Goal: Transaction & Acquisition: Purchase product/service

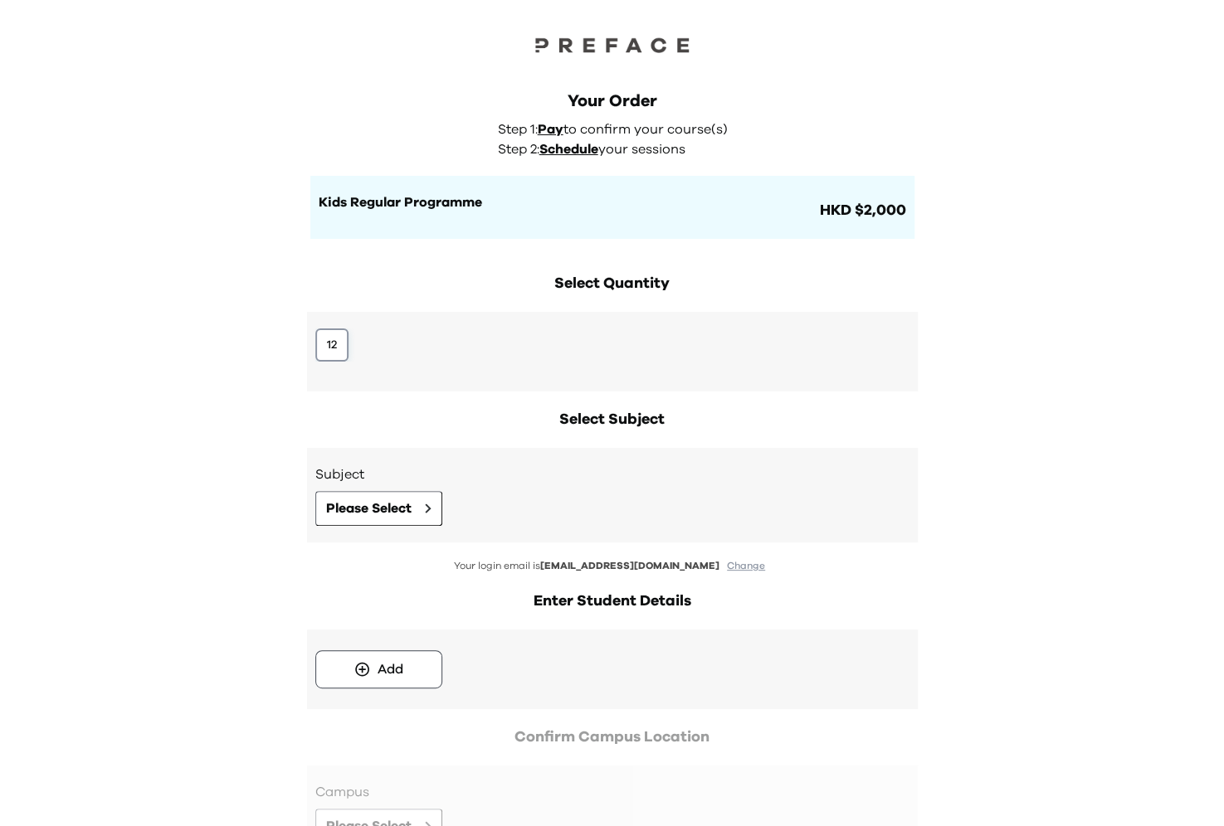
click at [328, 346] on button "12" at bounding box center [331, 345] width 33 height 33
click at [340, 501] on span "Please Select" at bounding box center [368, 509] width 85 height 20
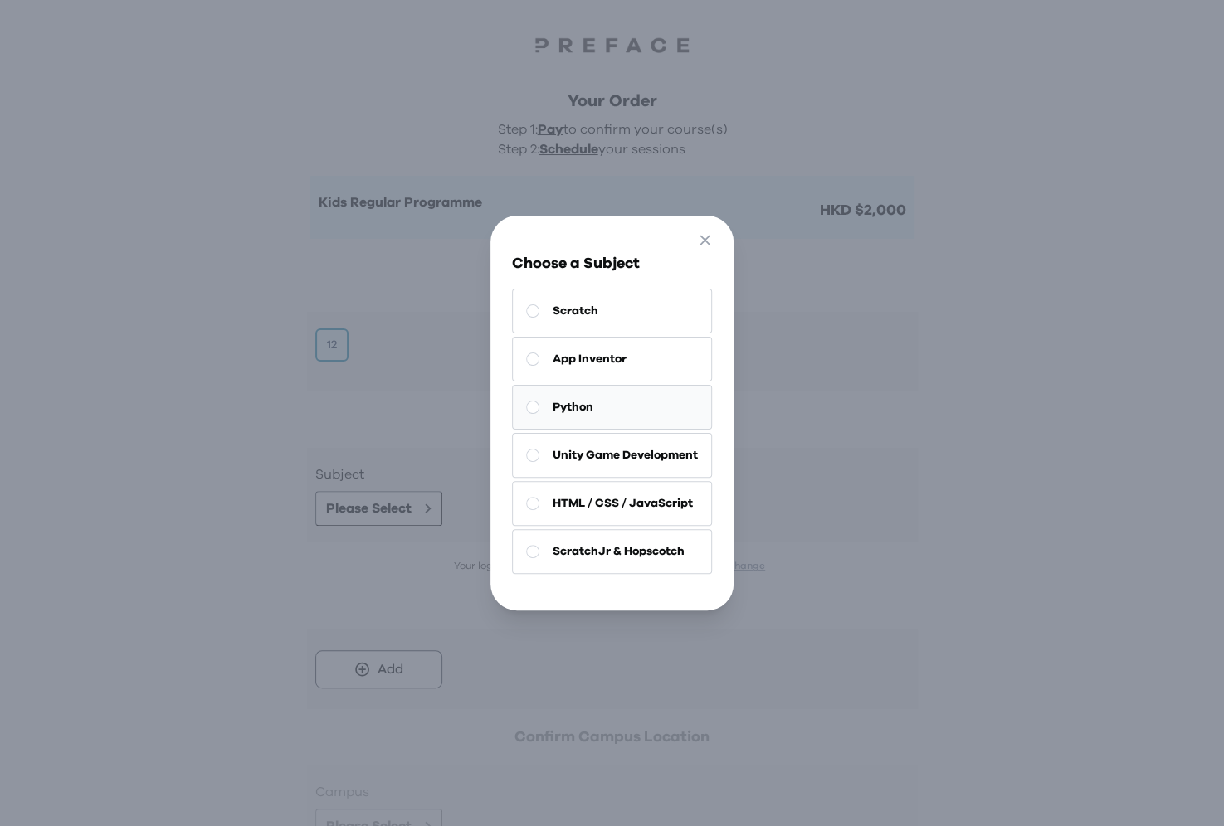
click at [575, 412] on span "Python" at bounding box center [573, 407] width 41 height 17
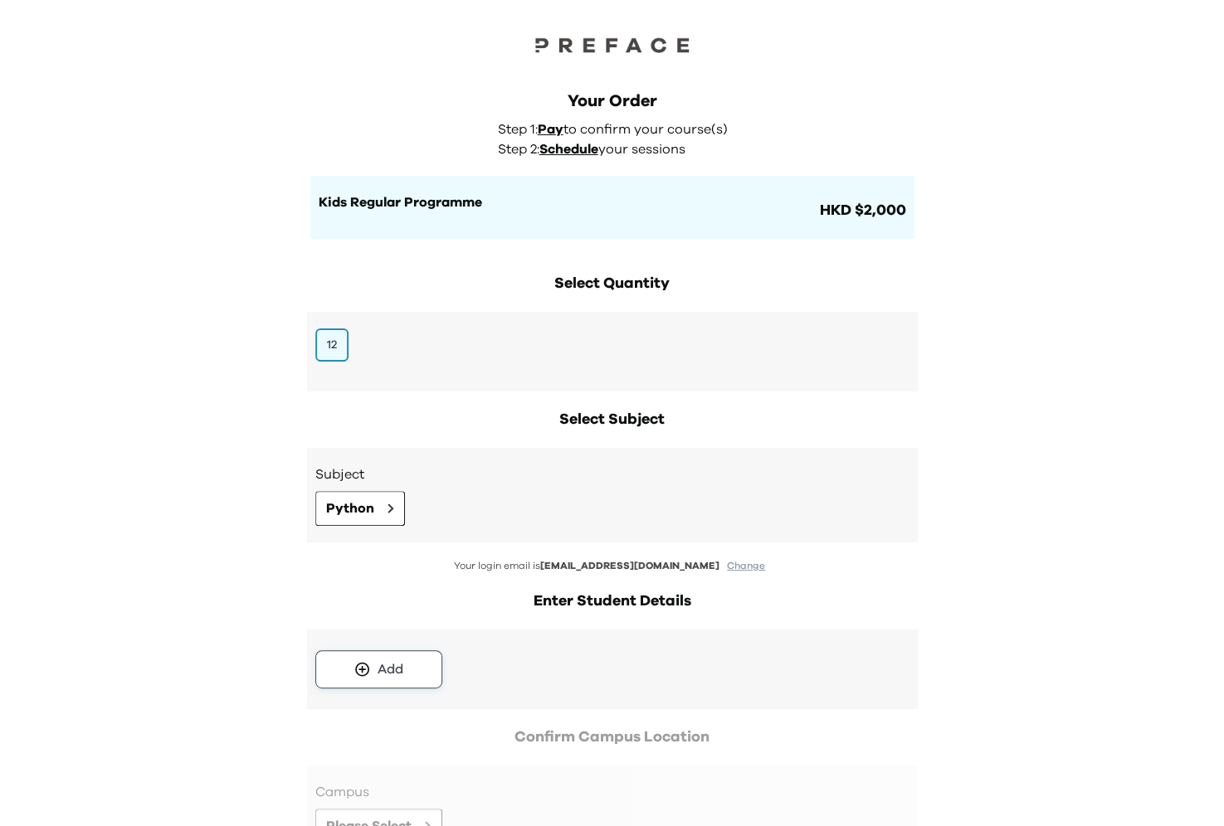
click at [353, 682] on button "Add" at bounding box center [378, 670] width 127 height 38
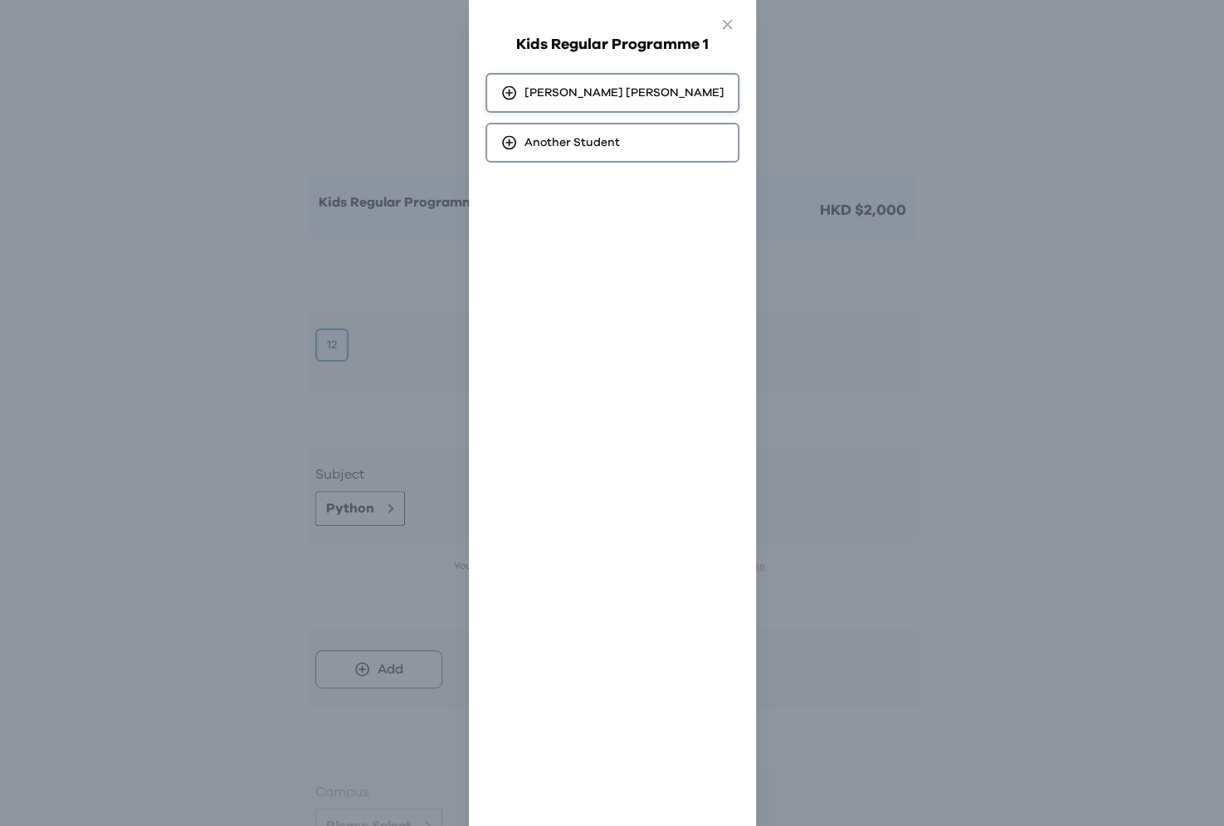
click at [550, 94] on div "Seth Yang" at bounding box center [612, 93] width 224 height 17
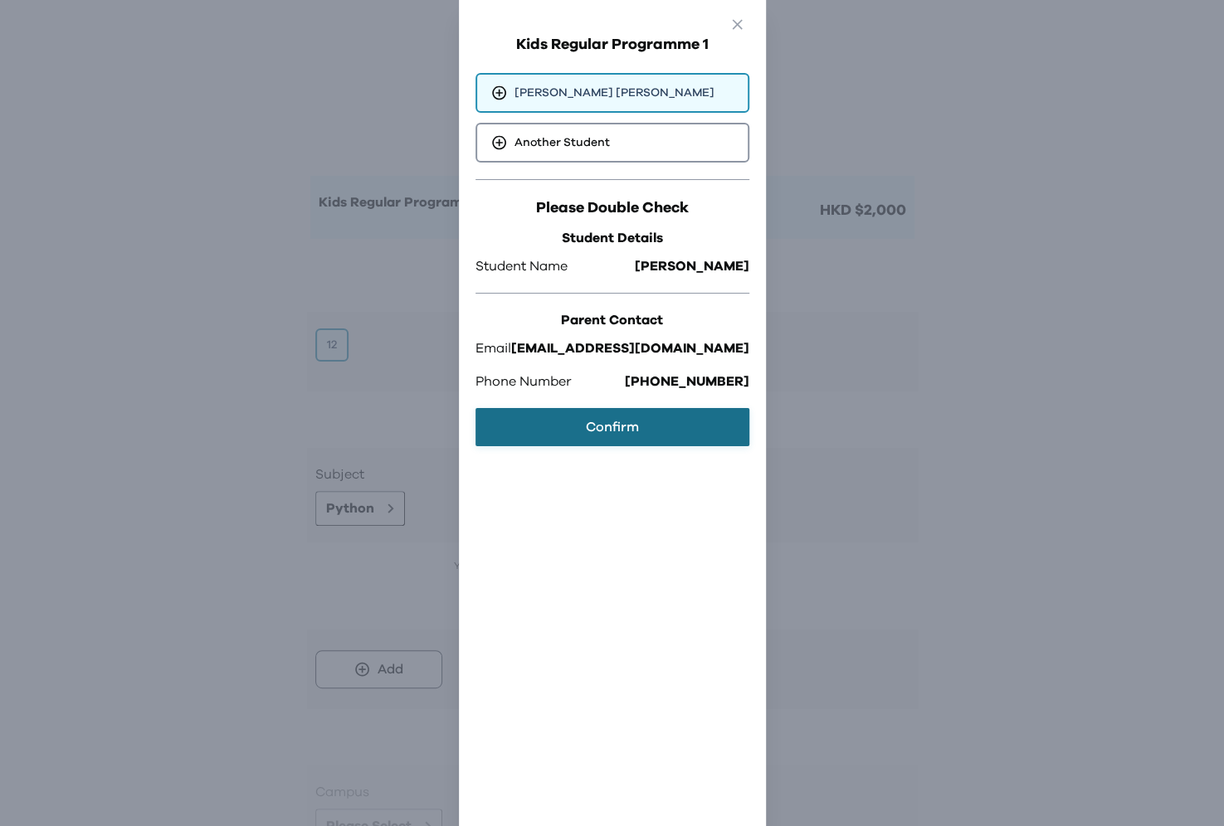
click at [586, 417] on button "Confirm" at bounding box center [612, 427] width 274 height 38
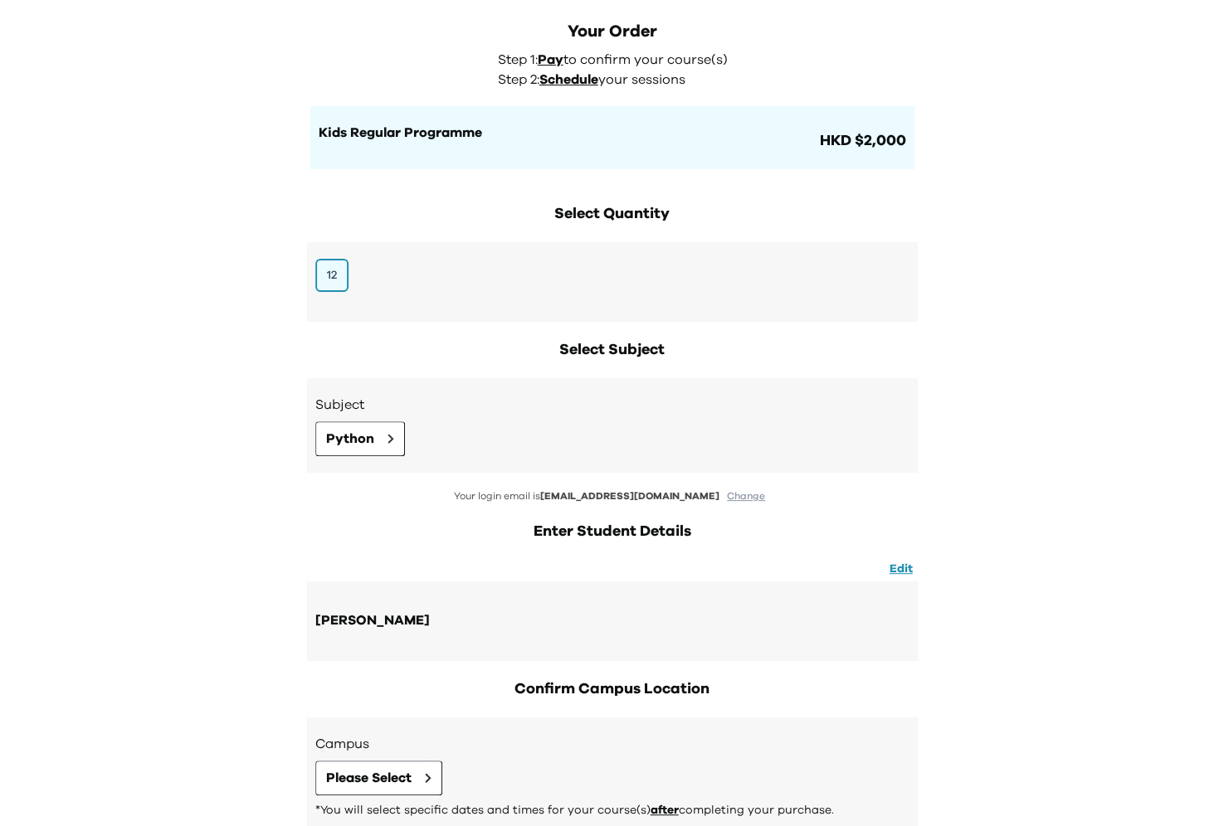
scroll to position [181, 0]
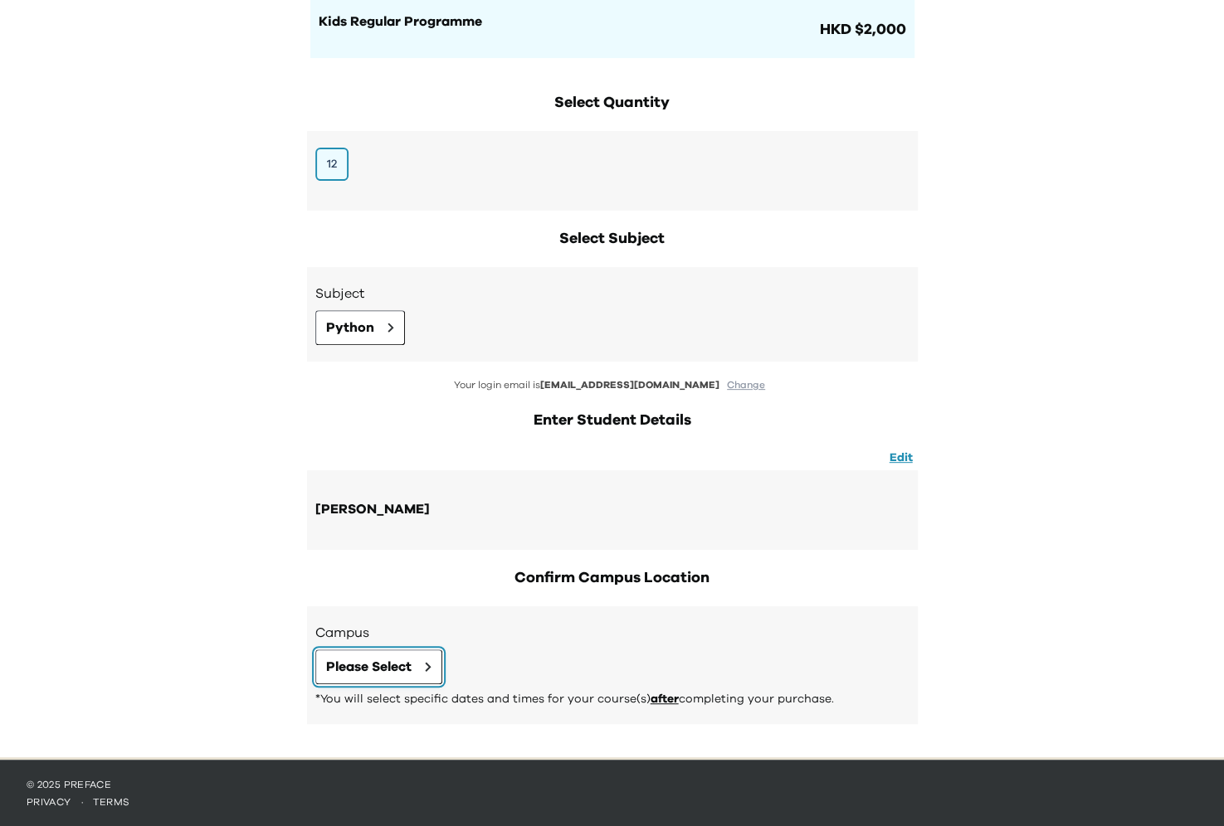
click at [382, 666] on span "Please Select" at bounding box center [368, 667] width 85 height 20
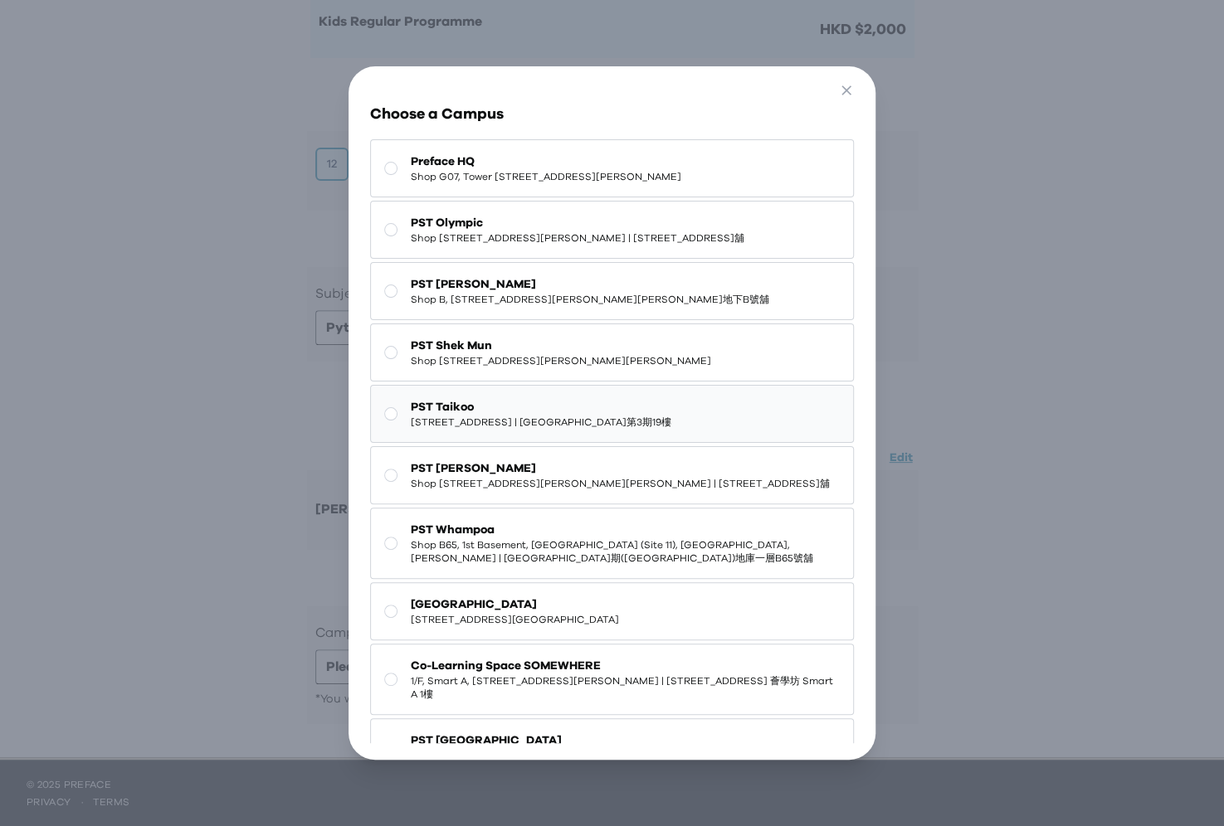
click at [521, 429] on span "19/F, Cityplaza Three, 14 Taikoo Wan Road, Taikoo | 太古城中心第3期19樓" at bounding box center [541, 422] width 261 height 13
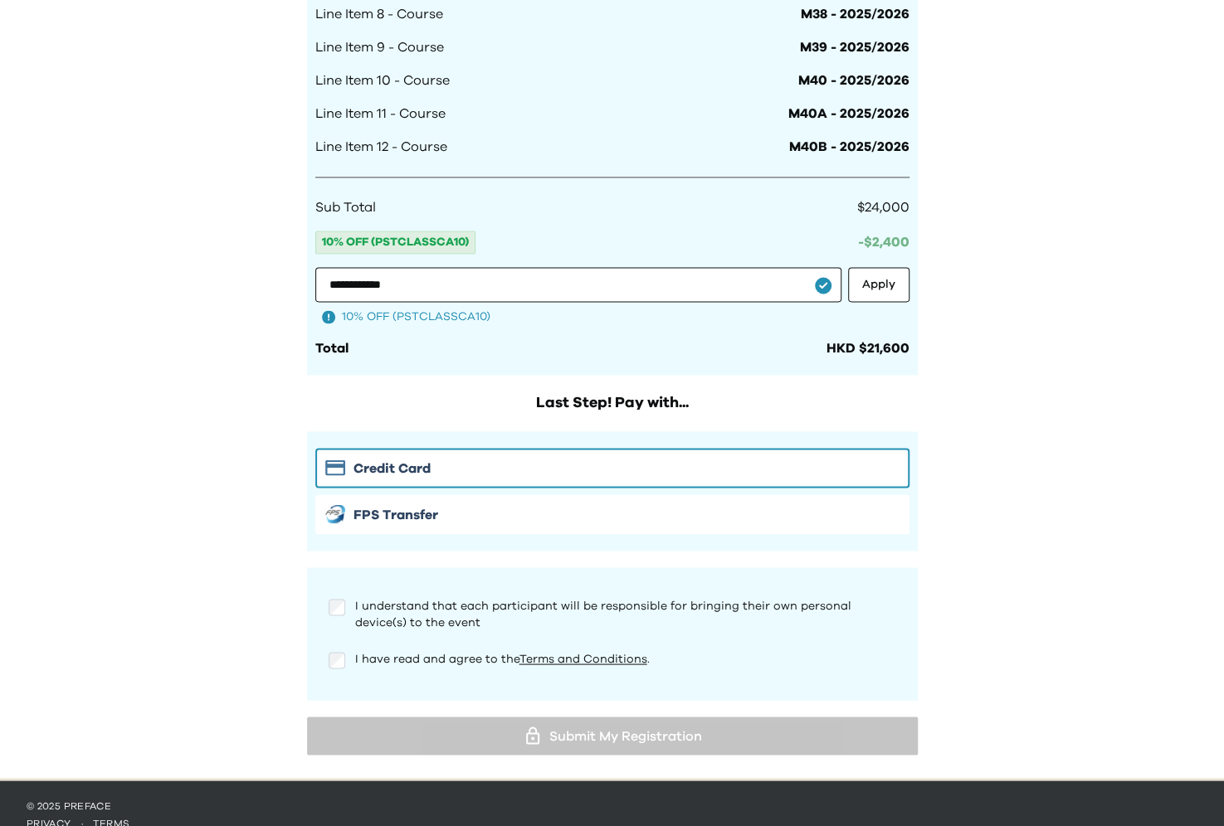
scroll to position [1406, 0]
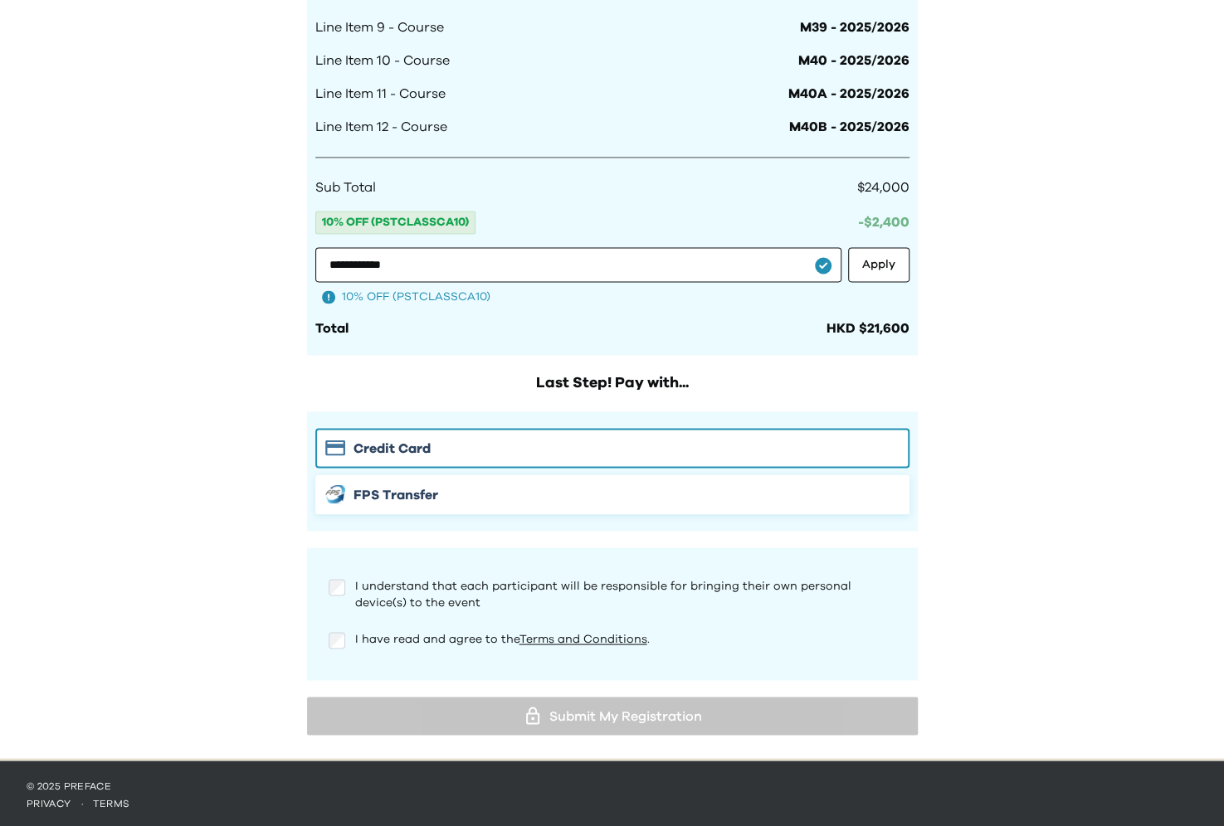
click at [368, 502] on button "FPS Transfer" at bounding box center [612, 495] width 594 height 40
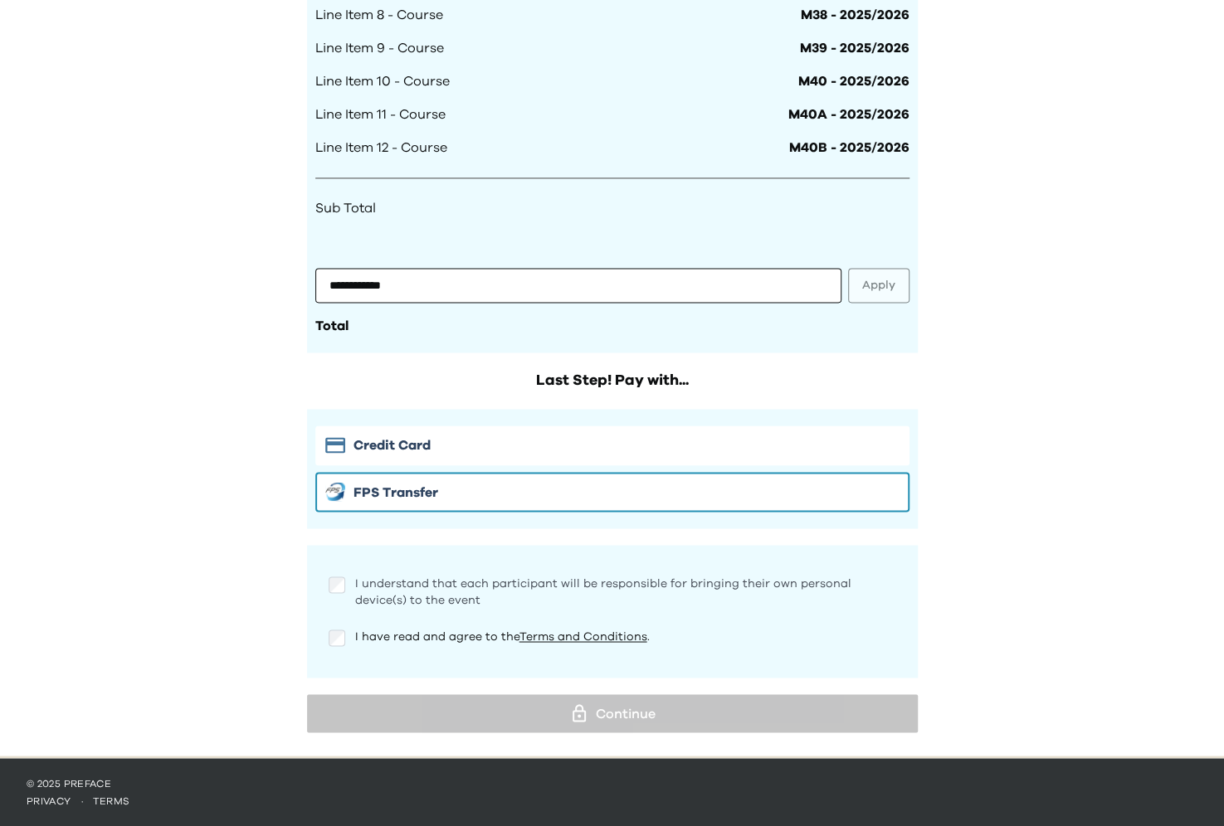
scroll to position [1382, 0]
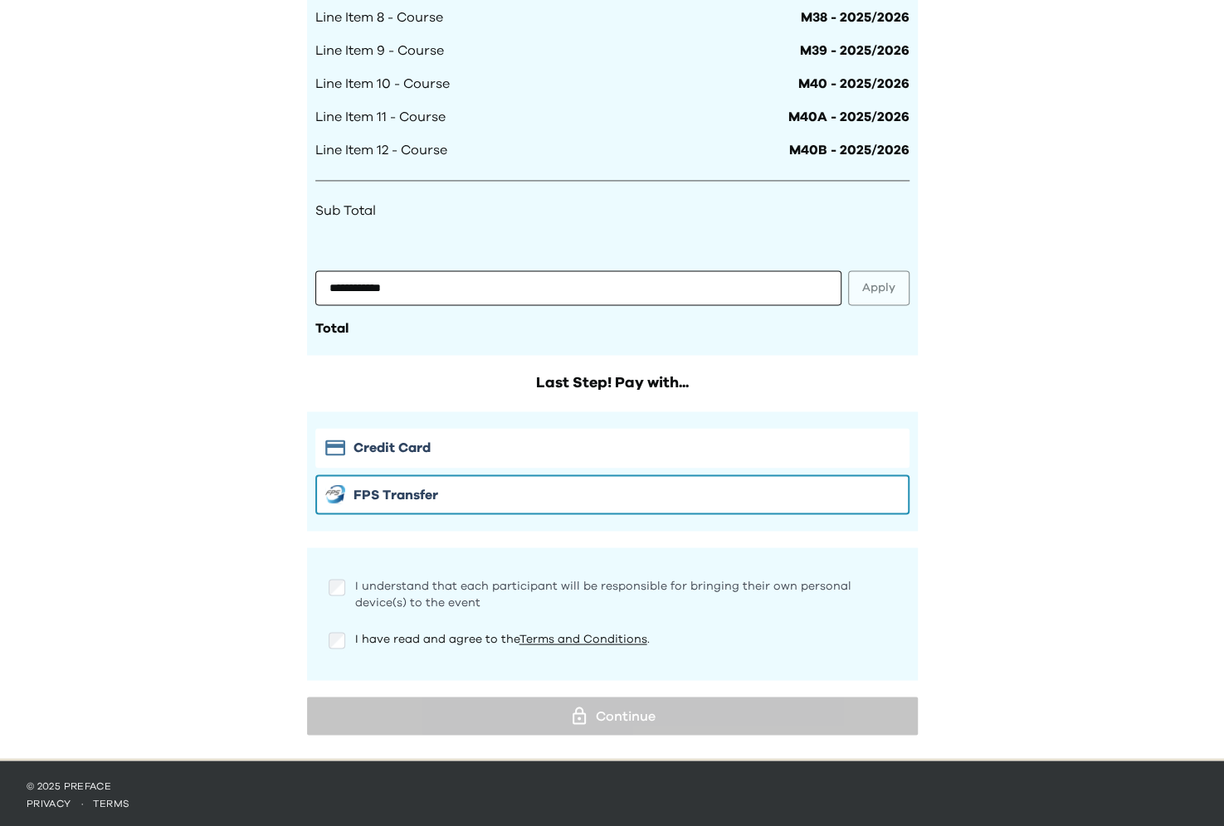
click at [357, 582] on span "I understand that each participant will be responsible for bringing their own p…" at bounding box center [603, 594] width 496 height 28
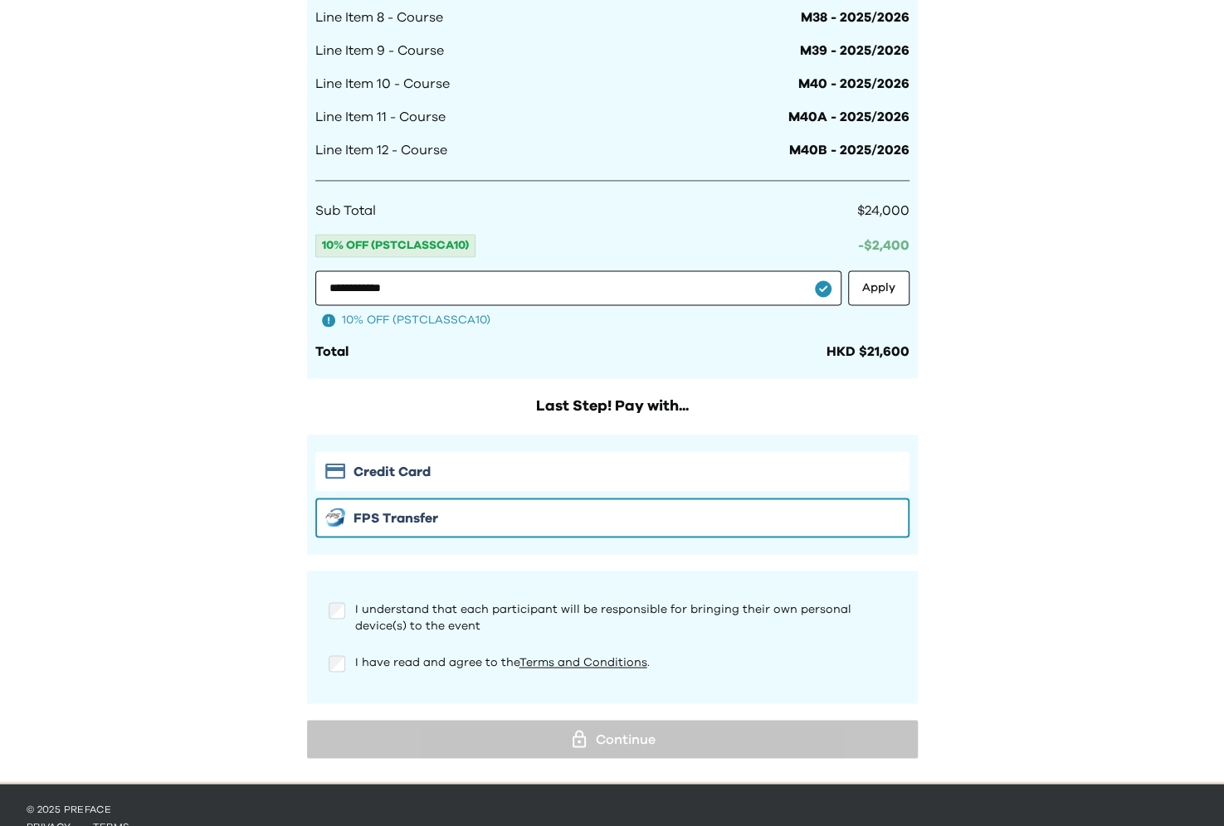
click at [329, 629] on div "I understand that each participant will be responsible for bringing their own p…" at bounding box center [613, 617] width 568 height 33
click at [340, 618] on div "I understand that each participant will be responsible for bringing their own p…" at bounding box center [613, 617] width 568 height 33
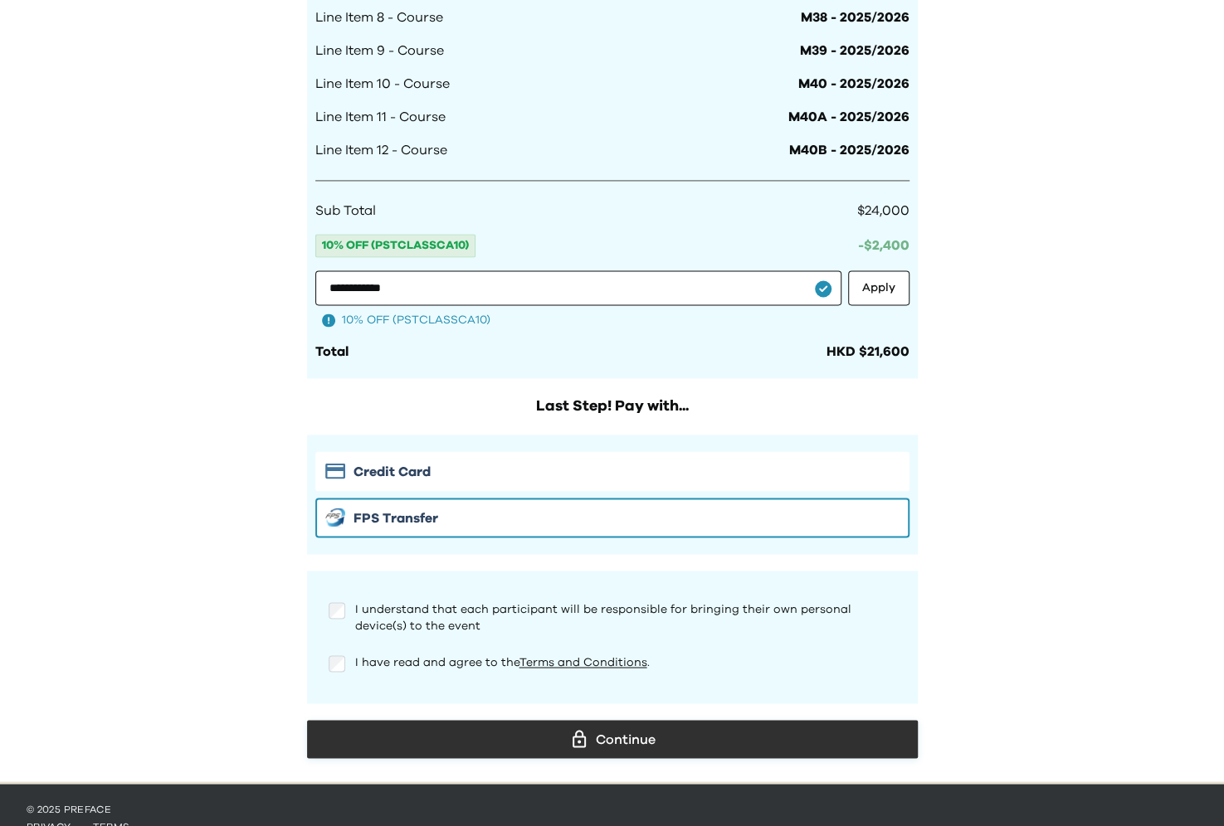
click at [439, 722] on button "Continue" at bounding box center [612, 739] width 611 height 38
